Goal: Information Seeking & Learning: Learn about a topic

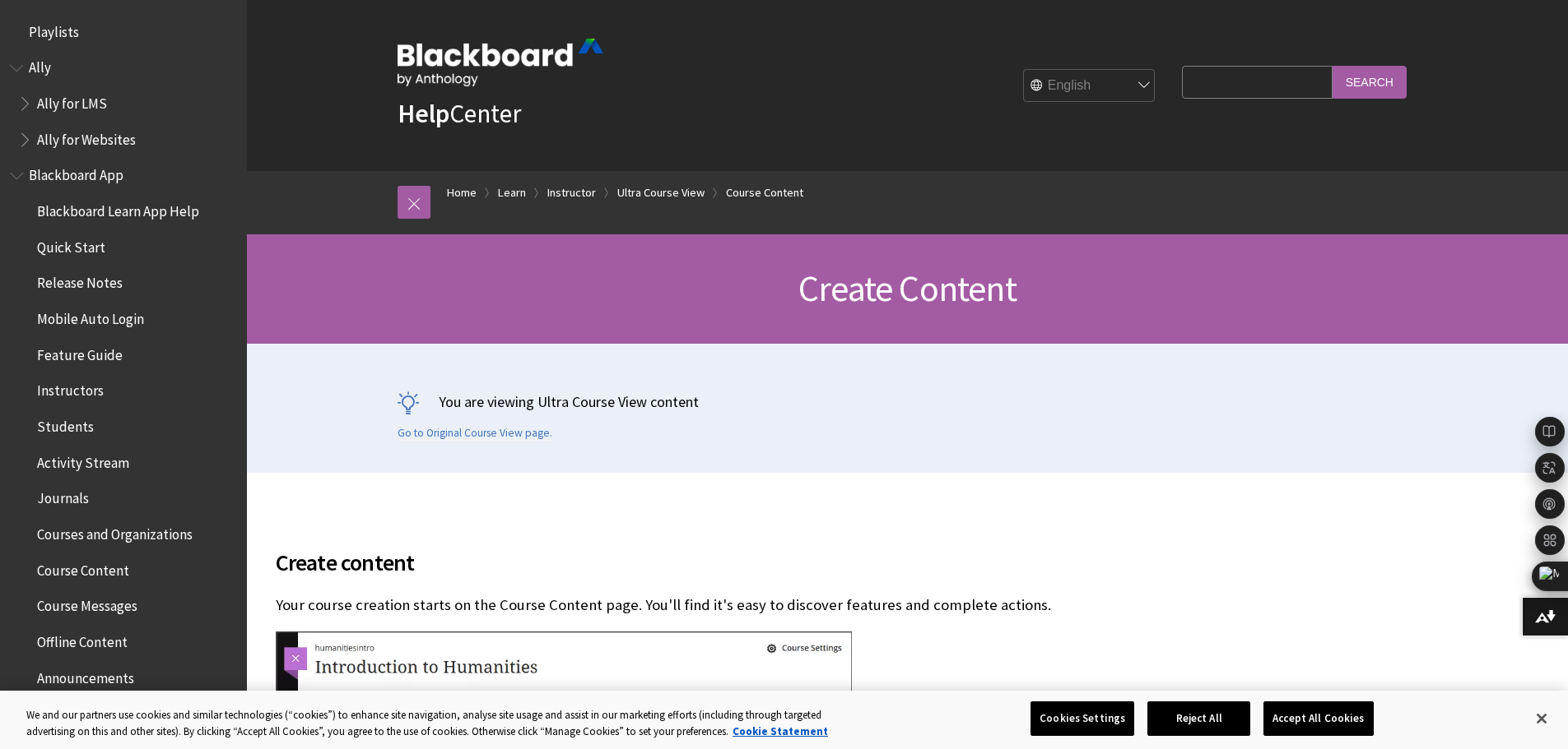
click at [1221, 72] on input "Search Query" at bounding box center [1257, 82] width 150 height 32
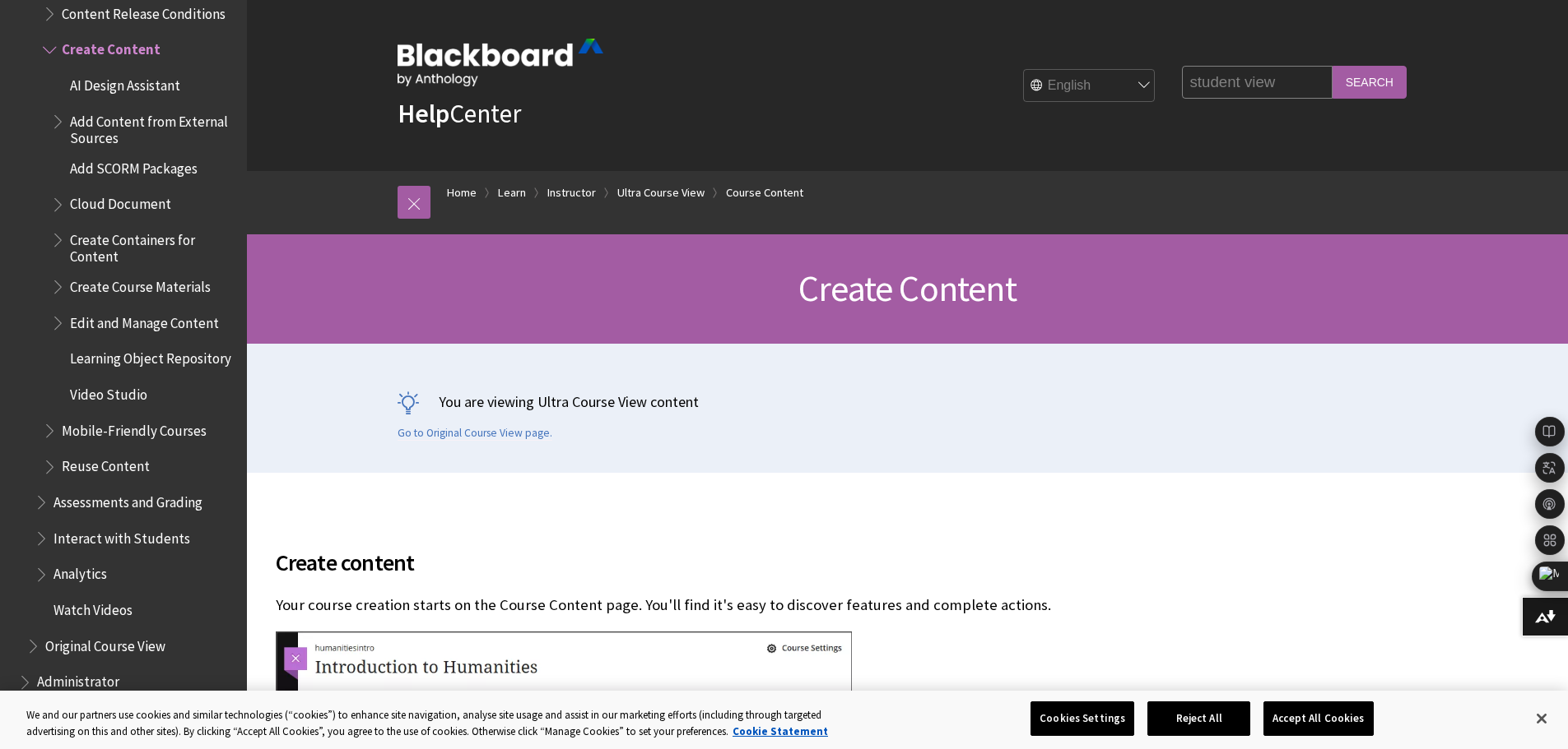
type input "student view"
click at [1333, 66] on input "Search" at bounding box center [1370, 82] width 74 height 32
click at [1318, 727] on button "Accept All Cookies" at bounding box center [1318, 719] width 110 height 35
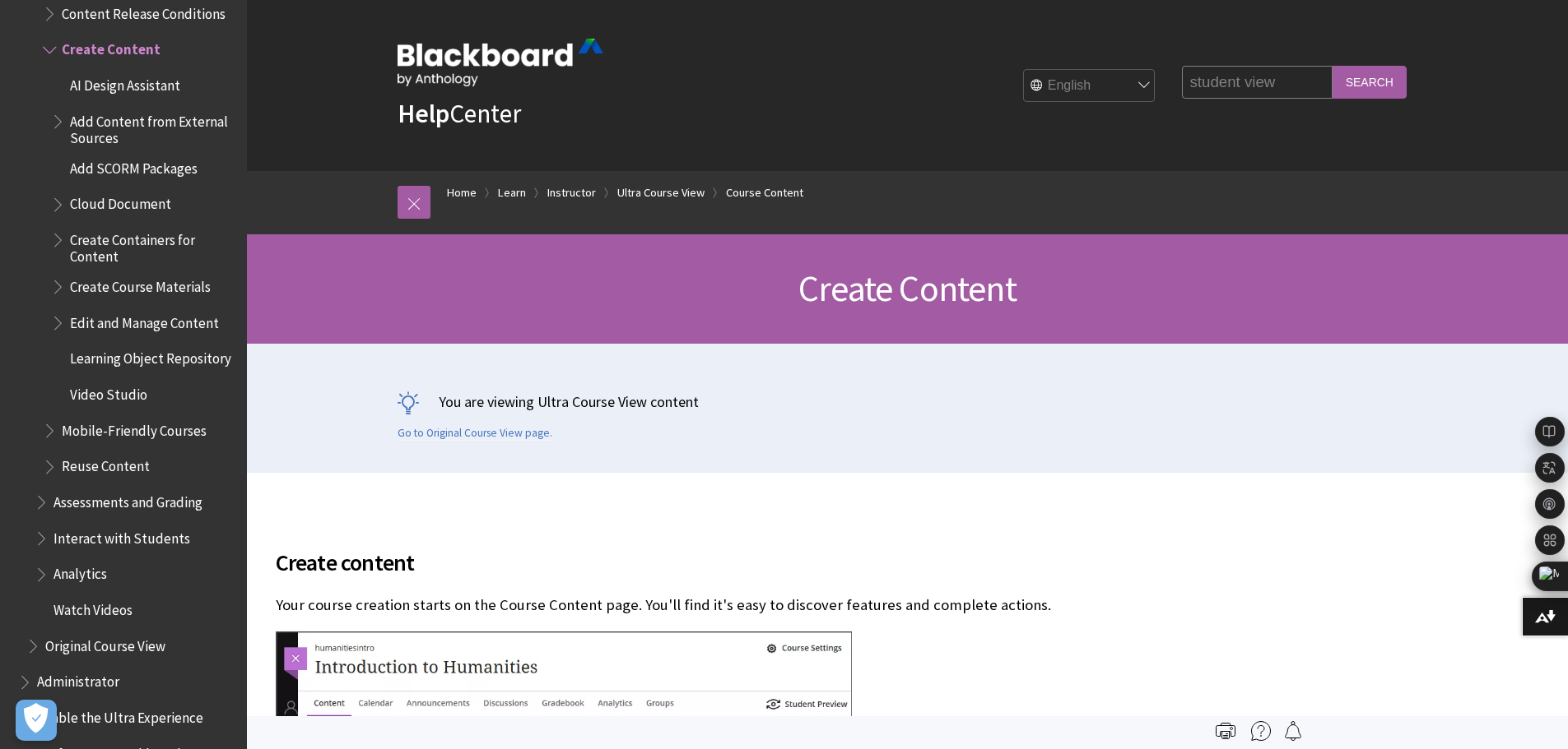
click at [1362, 139] on div "Help Center English عربية Català Cymraeg Deutsch Español Suomi Français עברית I…" at bounding box center [908, 85] width 1054 height 171
click at [1356, 70] on input "Search" at bounding box center [1370, 82] width 74 height 32
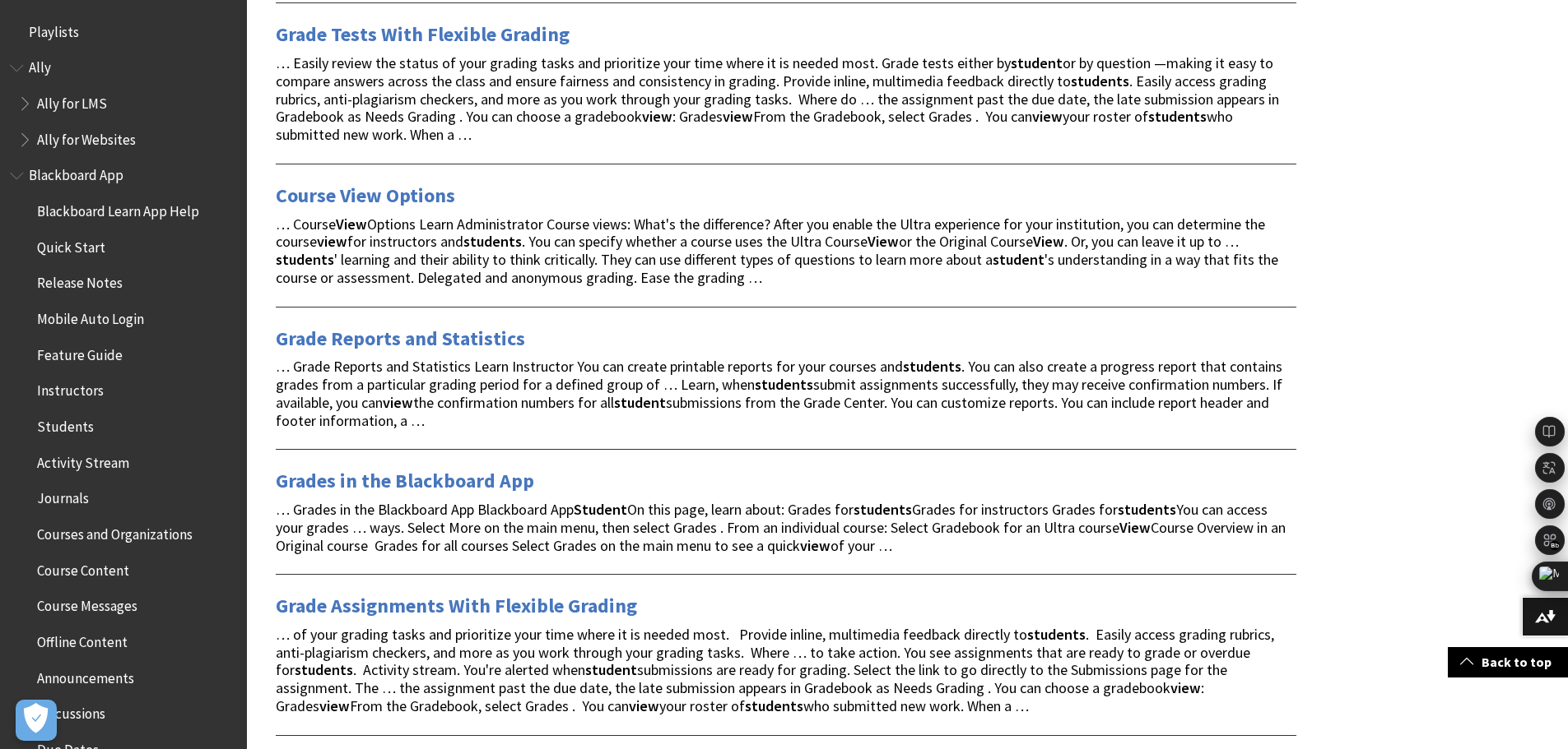
scroll to position [1810, 0]
